Goal: Navigation & Orientation: Find specific page/section

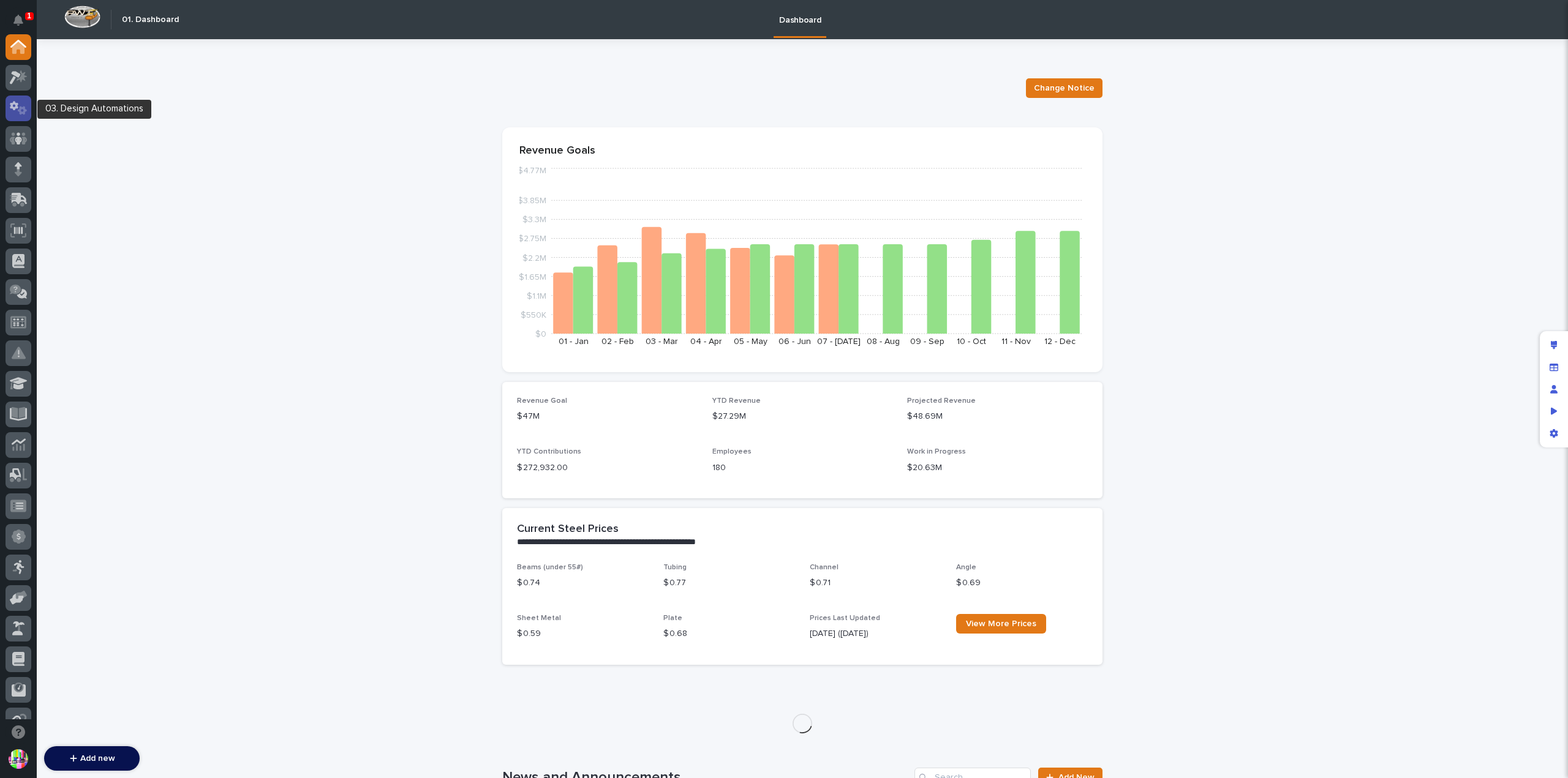
click at [21, 113] on icon at bounding box center [22, 110] width 9 height 9
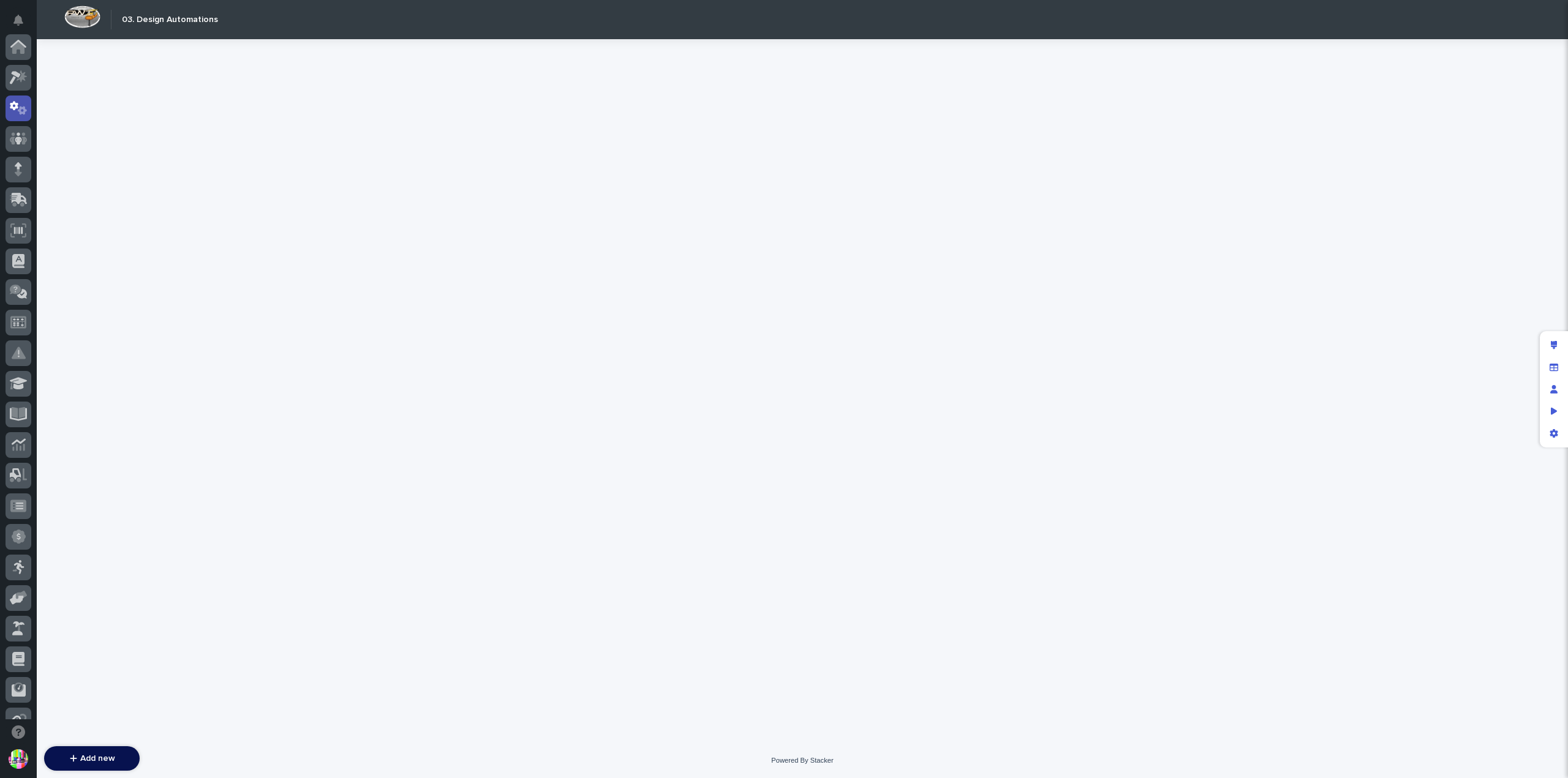
scroll to position [61, 0]
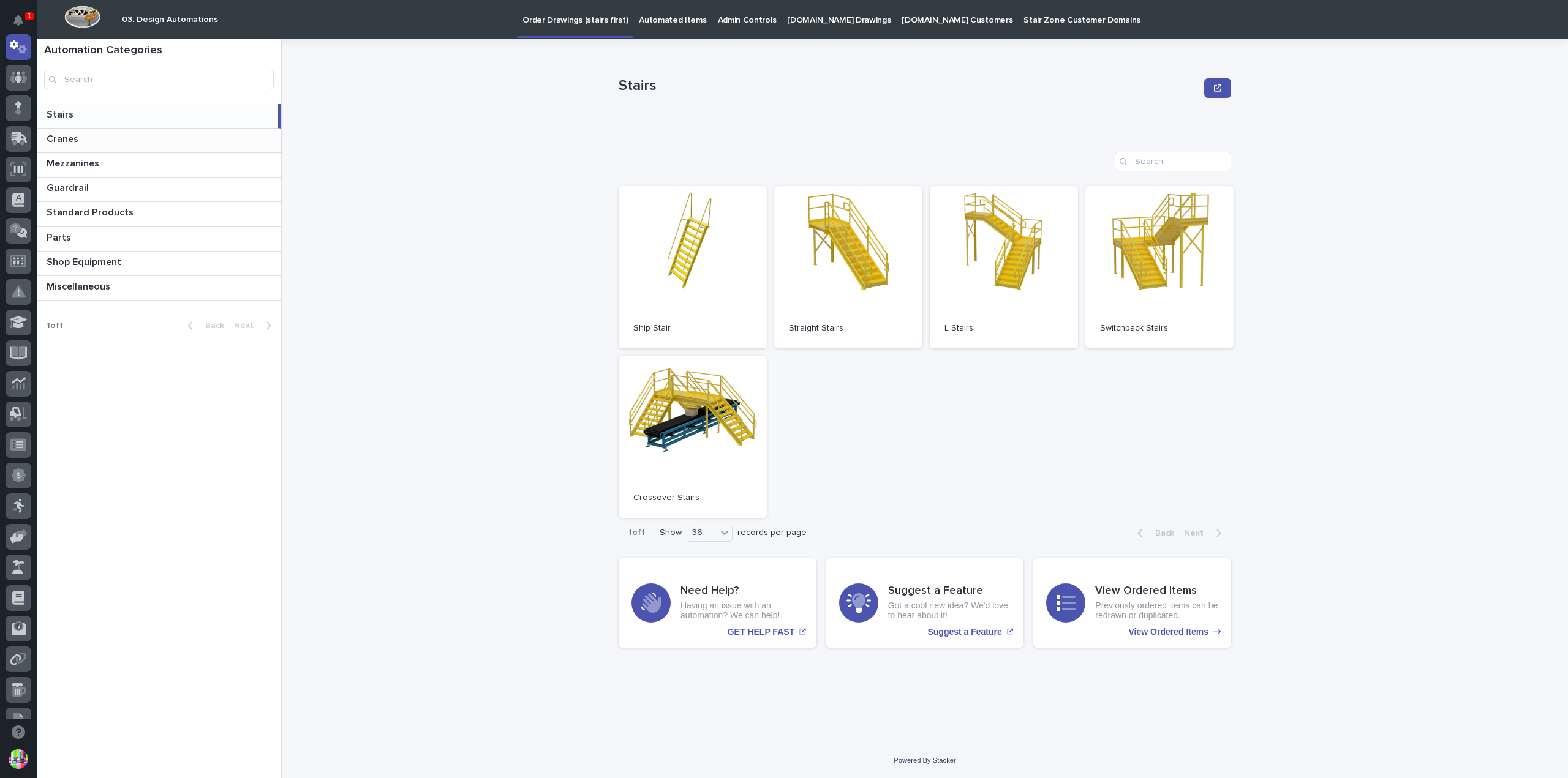
click at [87, 134] on p at bounding box center [162, 139] width 230 height 12
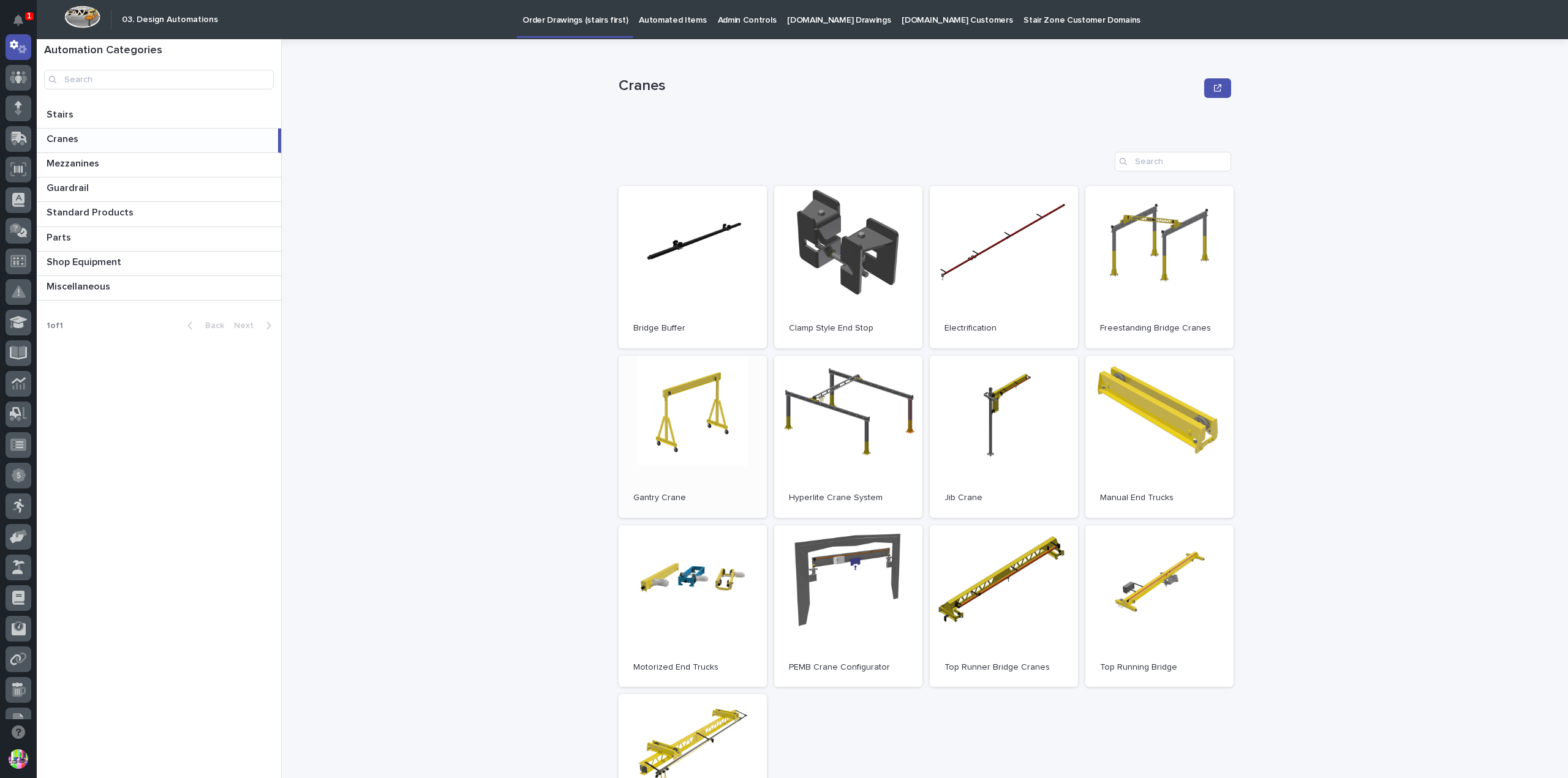
click at [721, 400] on link "Open" at bounding box center [692, 436] width 148 height 162
click at [22, 53] on icon at bounding box center [19, 47] width 13 height 13
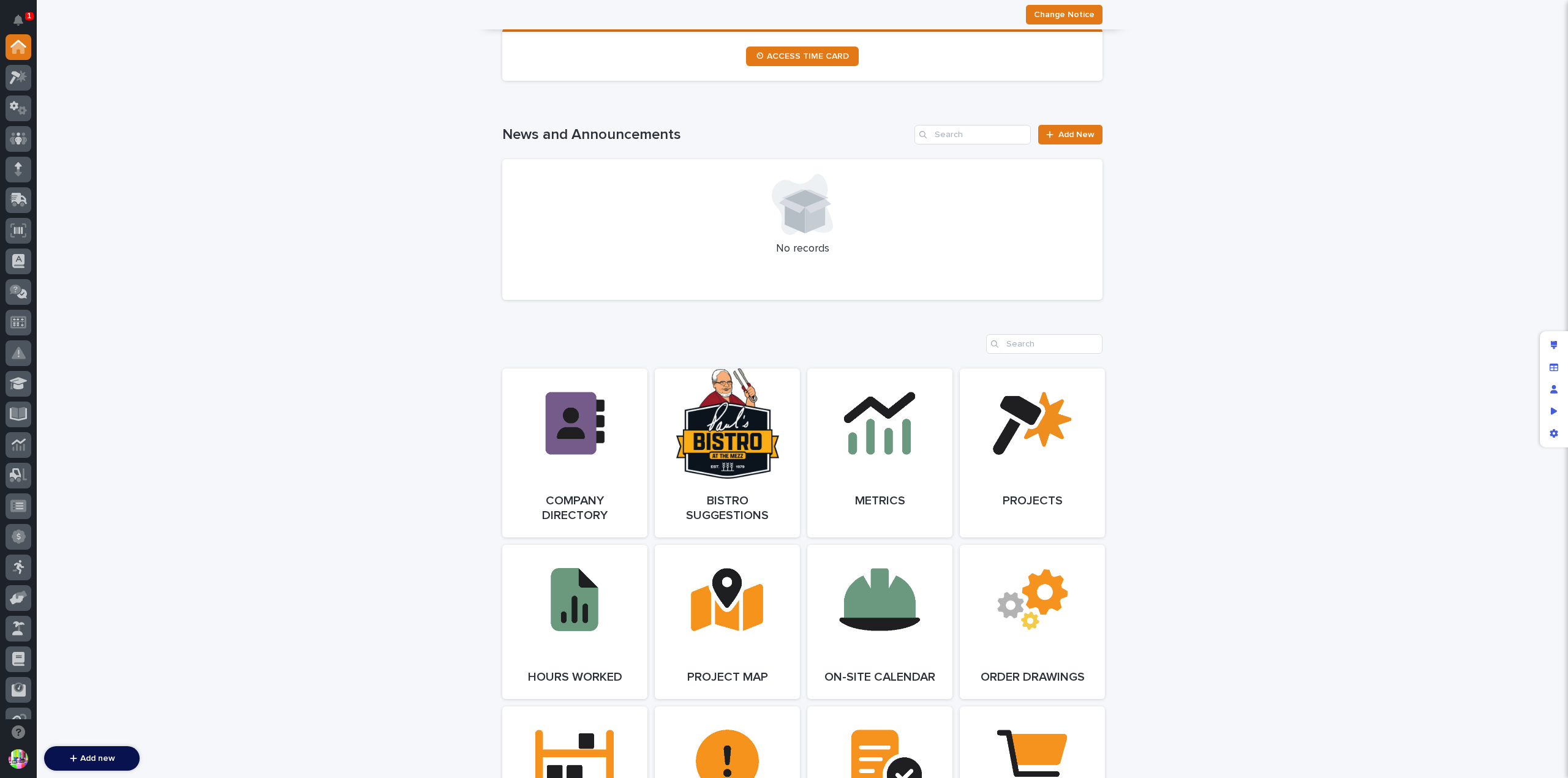
scroll to position [796, 0]
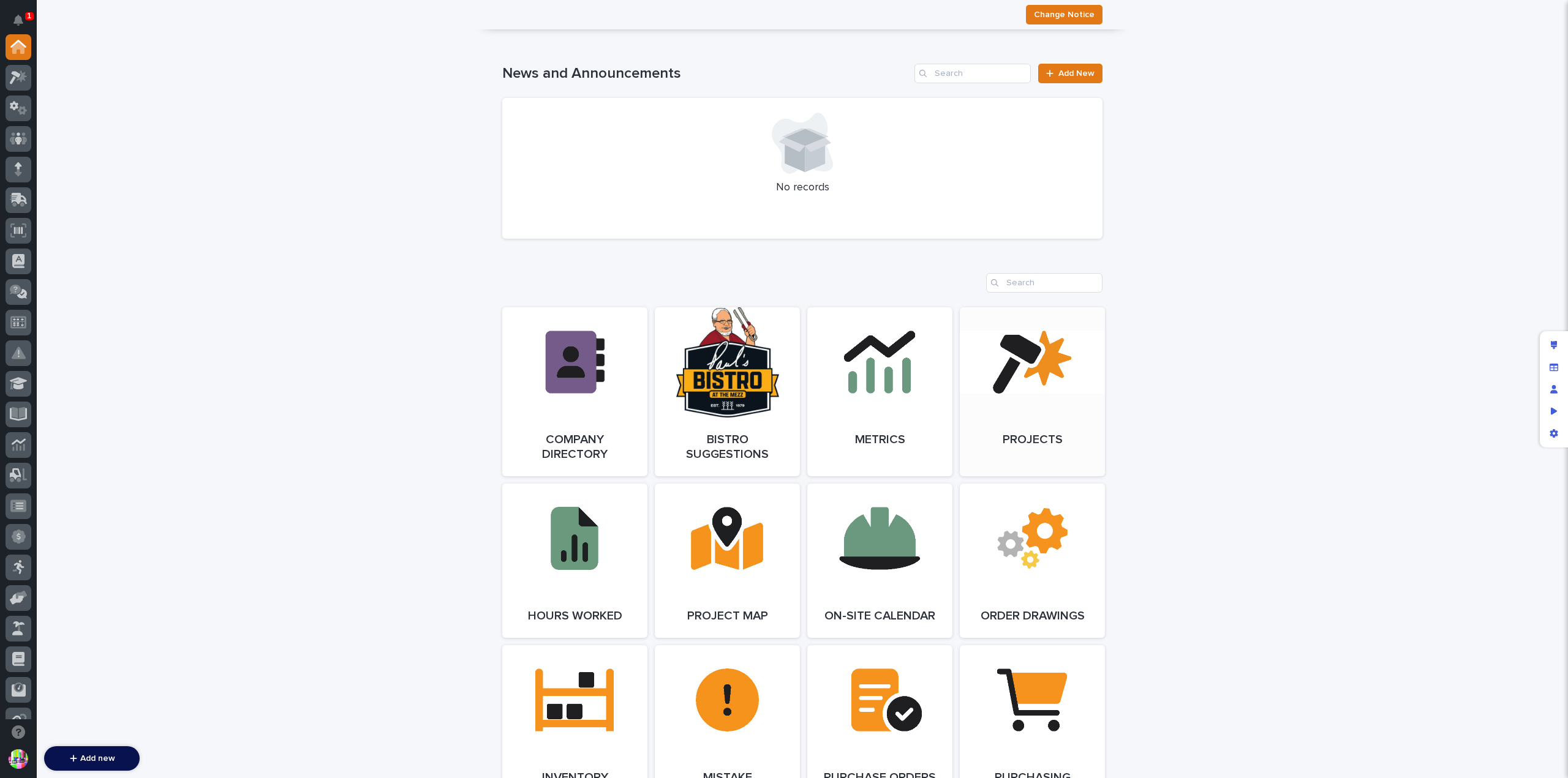
click at [1062, 375] on link "Open Link" at bounding box center [1033, 392] width 145 height 169
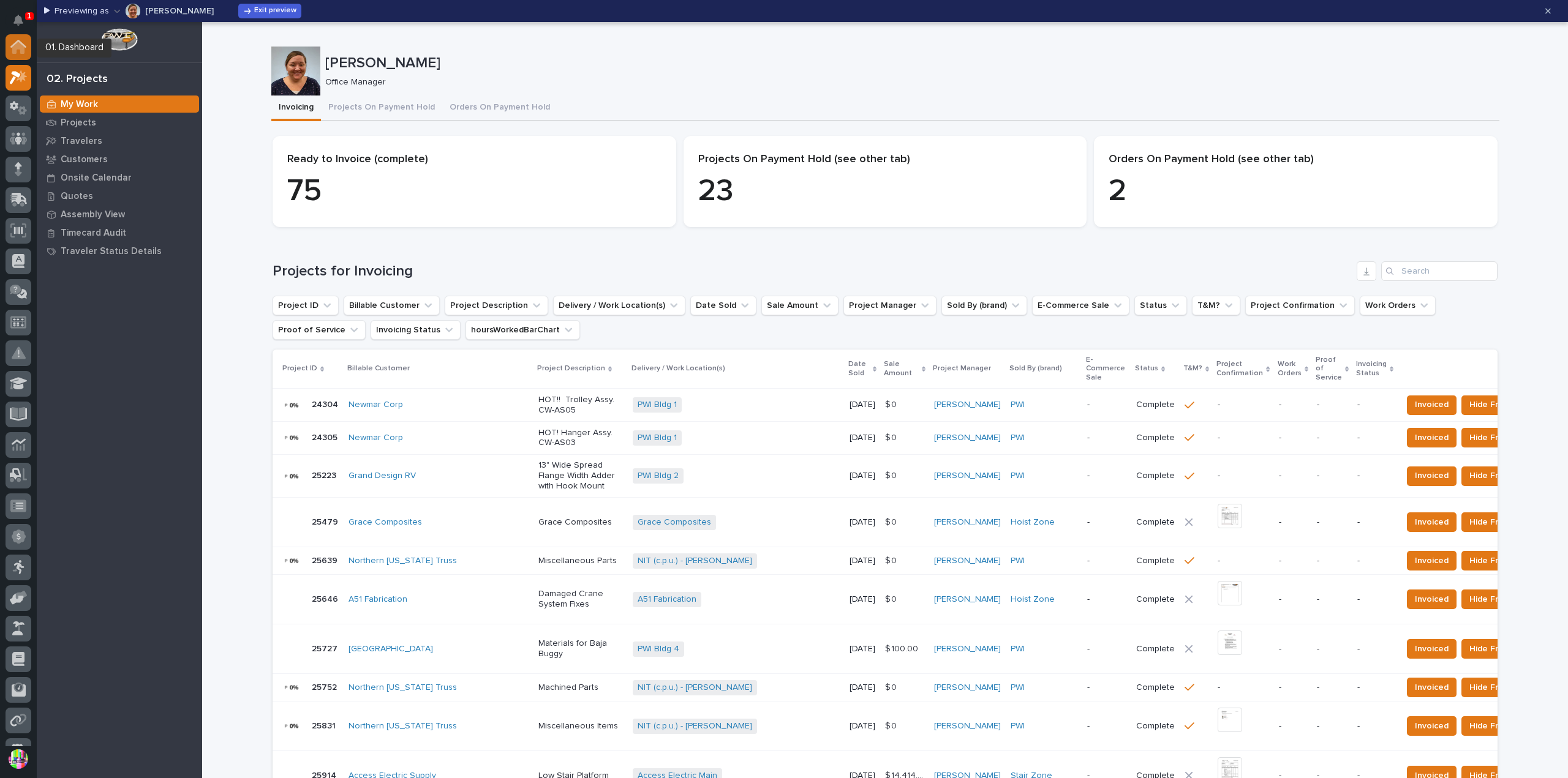
click at [10, 47] on icon at bounding box center [18, 47] width 16 height 14
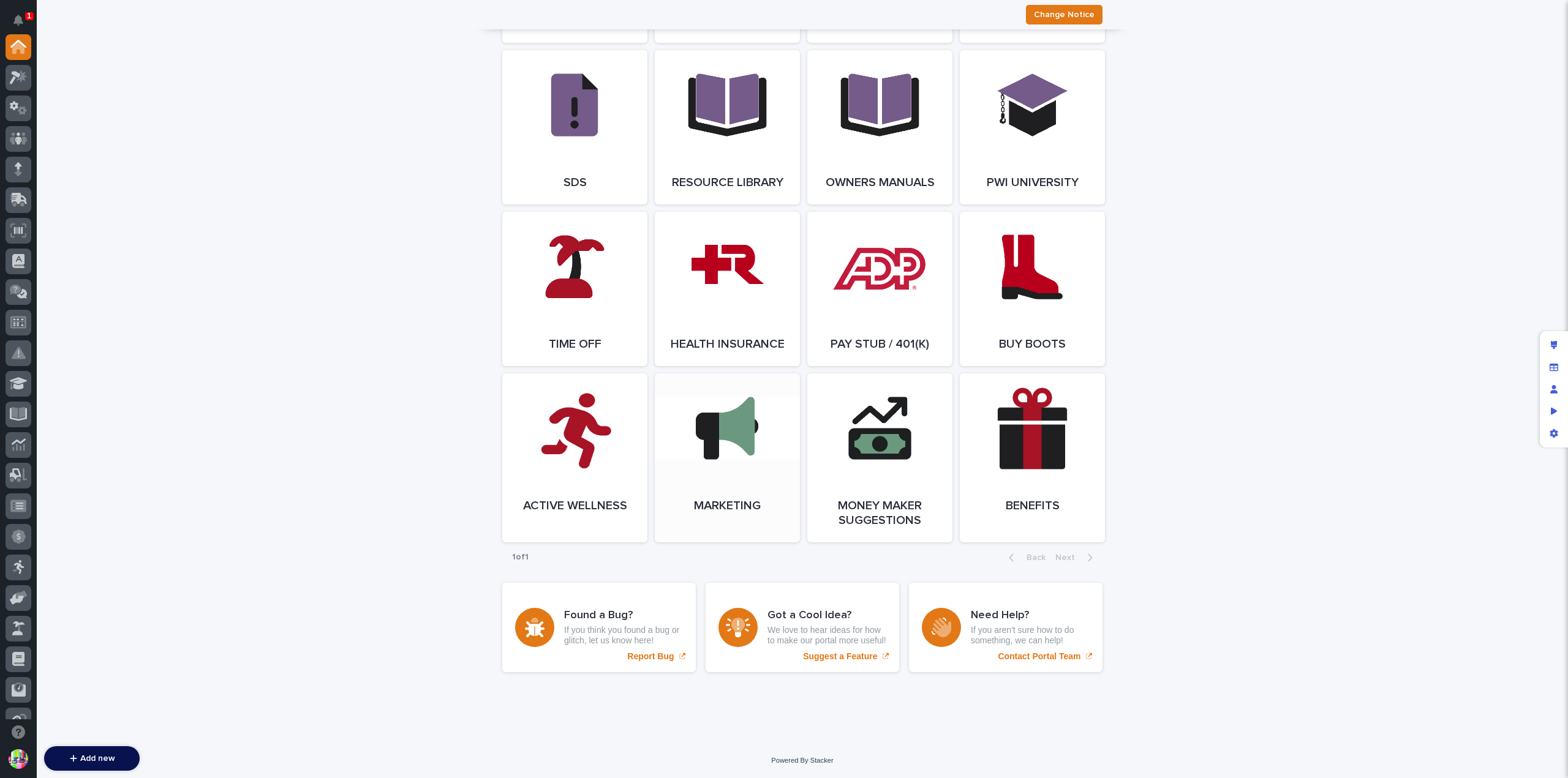
scroll to position [1360, 0]
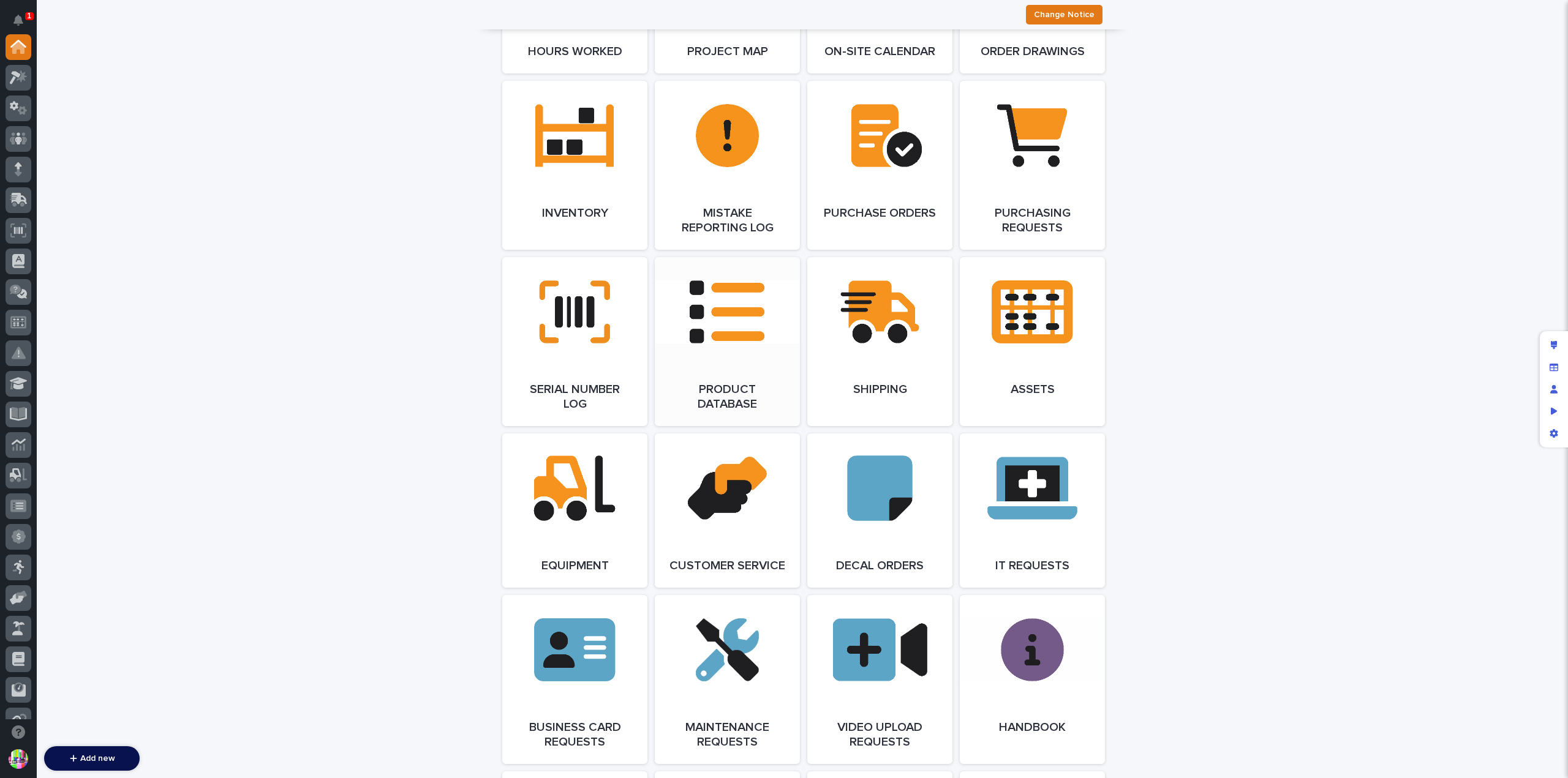
click at [734, 320] on link "Open Link" at bounding box center [727, 342] width 145 height 169
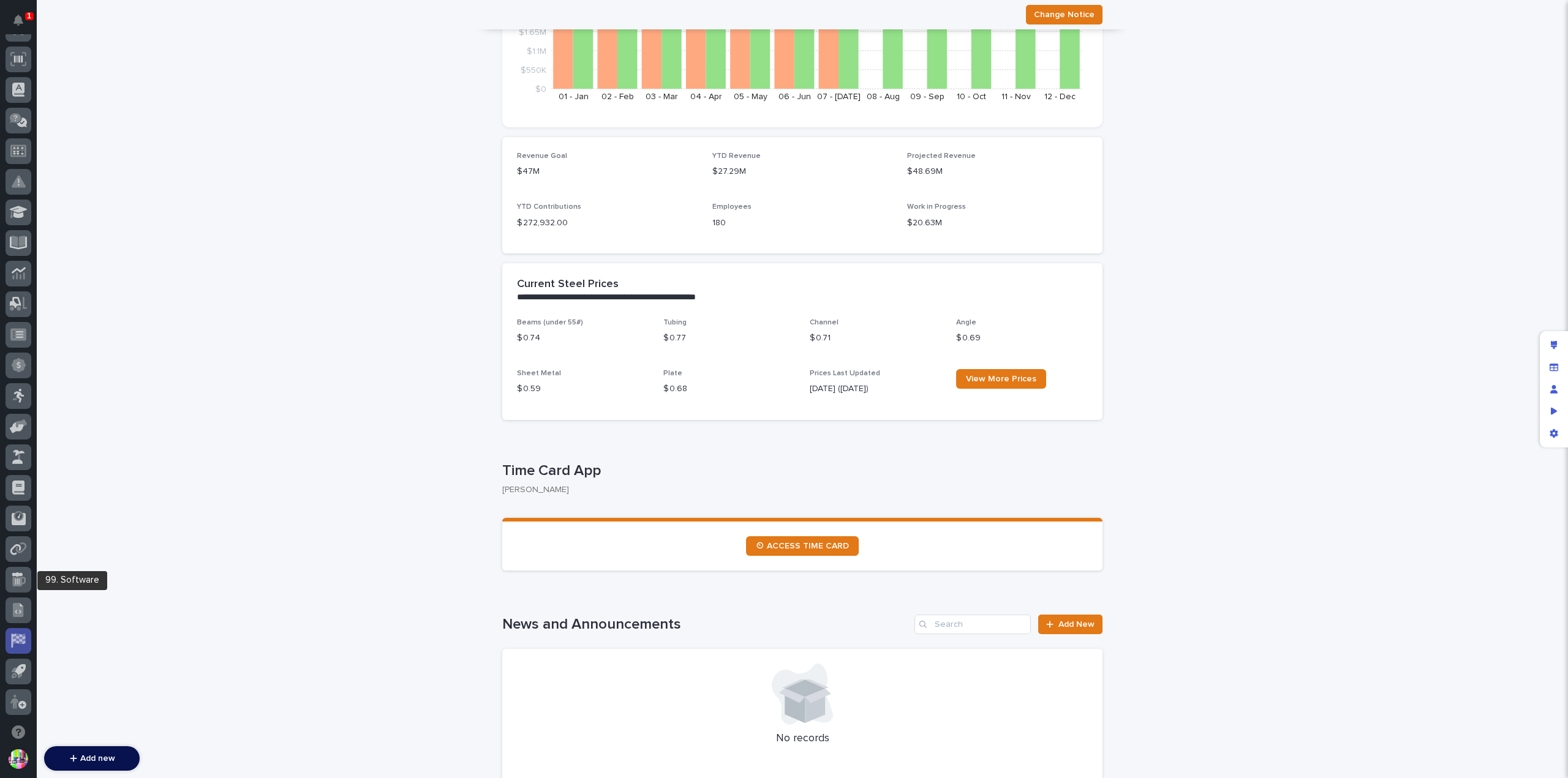
scroll to position [233, 0]
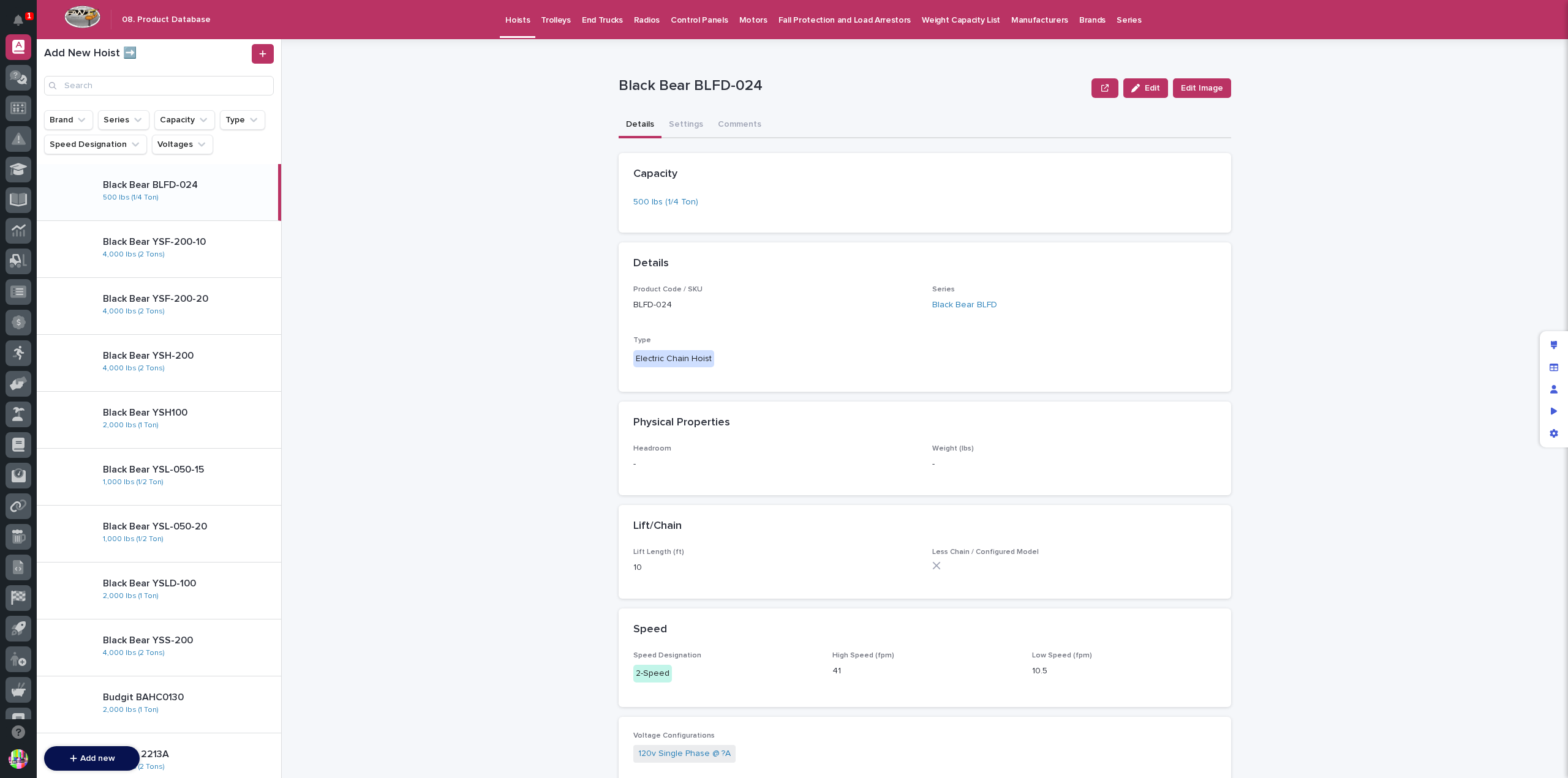
drag, startPoint x: 551, startPoint y: 213, endPoint x: 598, endPoint y: 210, distance: 47.1
click at [589, 219] on div "**********" at bounding box center [932, 408] width 1271 height 739
